Goal: Find specific page/section: Find specific page/section

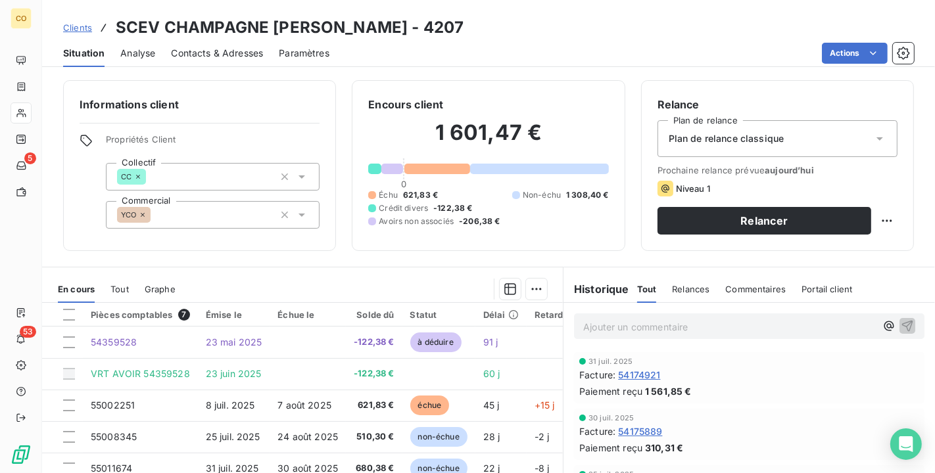
scroll to position [122, 0]
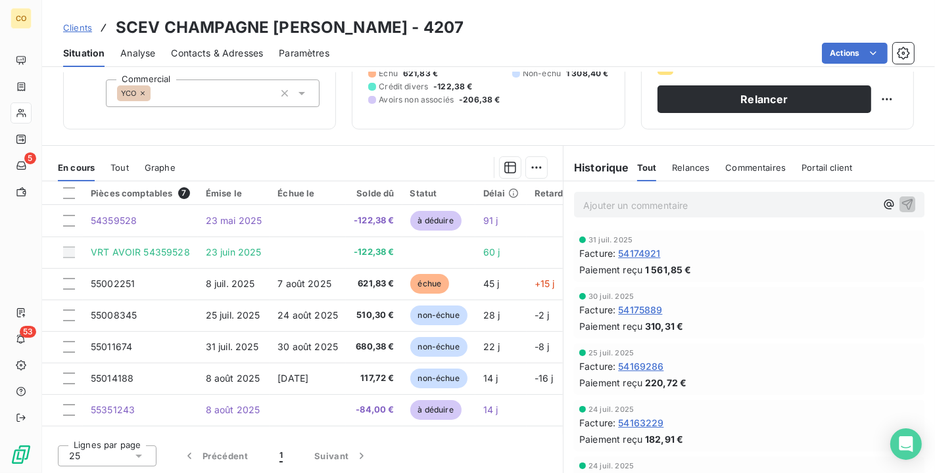
drag, startPoint x: 0, startPoint y: 0, endPoint x: 791, endPoint y: 16, distance: 790.8
click at [791, 16] on div "Clients SCEV CHAMPAGNE [PERSON_NAME] - 4207" at bounding box center [488, 28] width 893 height 24
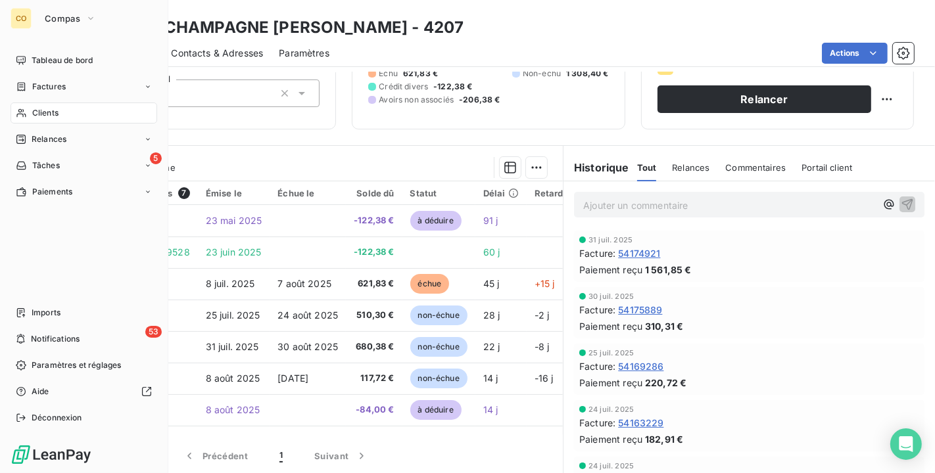
click at [50, 115] on span "Clients" at bounding box center [45, 113] width 26 height 12
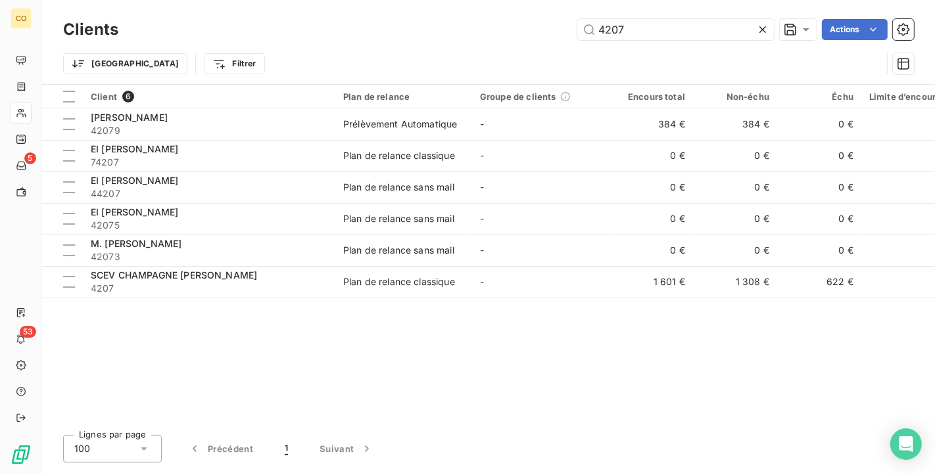
drag, startPoint x: 663, startPoint y: 25, endPoint x: 484, endPoint y: 15, distance: 179.0
click at [484, 16] on div "Clients 4207 Actions" at bounding box center [488, 30] width 850 height 28
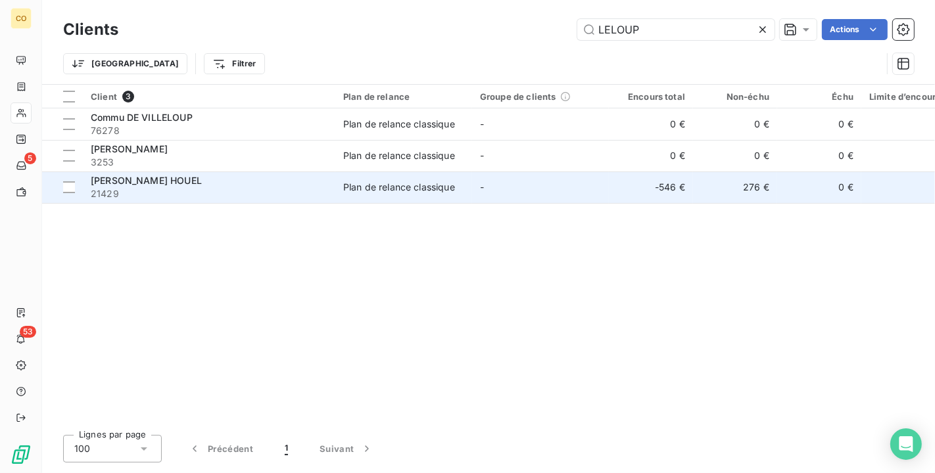
type input "LELOUP"
click at [257, 191] on span "21429" at bounding box center [209, 193] width 237 height 13
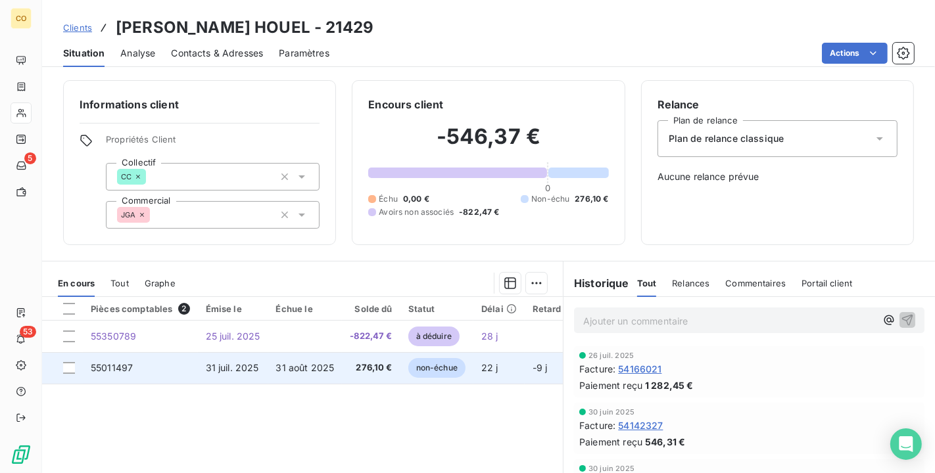
click at [304, 371] on span "31 août 2025" at bounding box center [305, 367] width 58 height 11
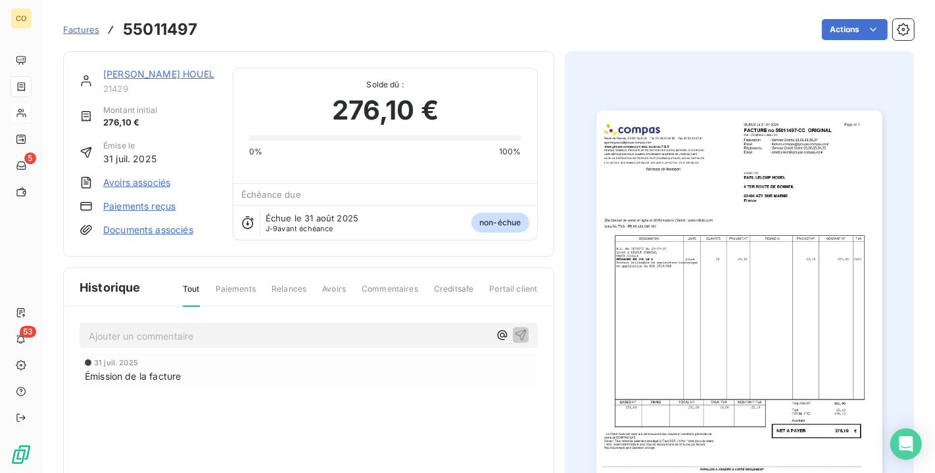
click at [751, 223] on img "button" at bounding box center [739, 312] width 286 height 404
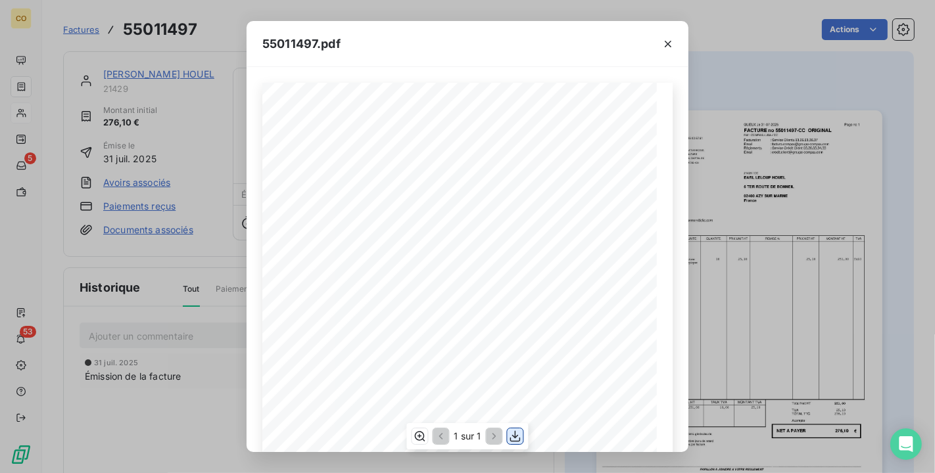
click at [521, 439] on icon "button" at bounding box center [515, 436] width 13 height 13
drag, startPoint x: 445, startPoint y: 23, endPoint x: 516, endPoint y: 23, distance: 71.0
click at [445, 23] on div "55011497.pdf" at bounding box center [467, 44] width 442 height 46
click at [670, 46] on icon "button" at bounding box center [667, 43] width 13 height 13
